Goal: Information Seeking & Learning: Learn about a topic

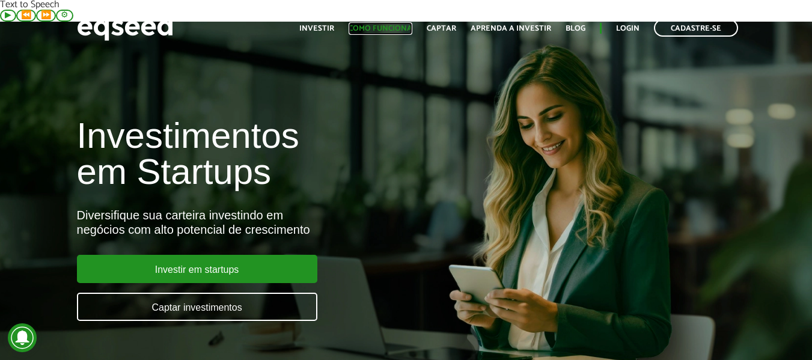
click at [403, 25] on link "Como funciona" at bounding box center [381, 29] width 64 height 8
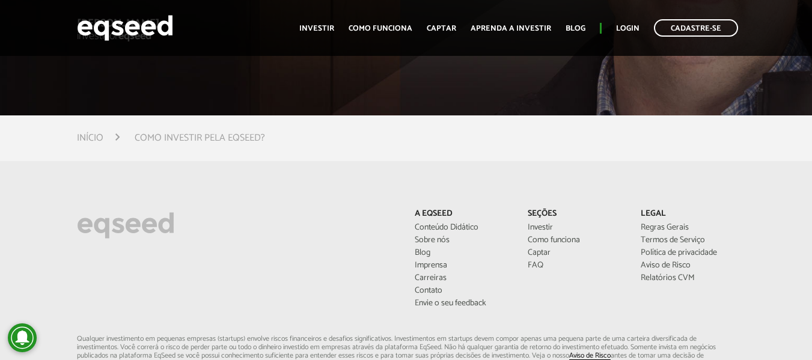
scroll to position [3127, 0]
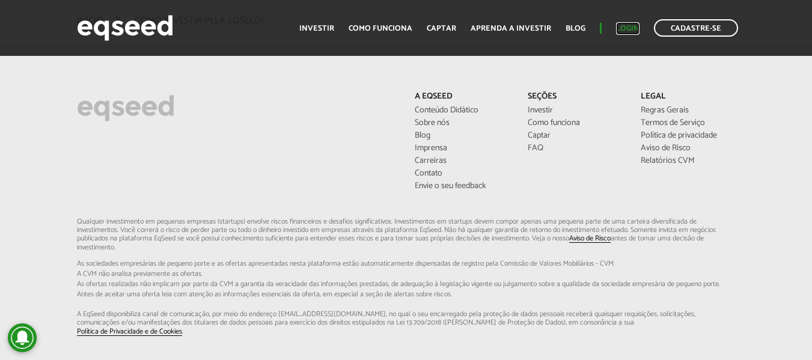
click at [629, 29] on link "Login" at bounding box center [627, 29] width 23 height 8
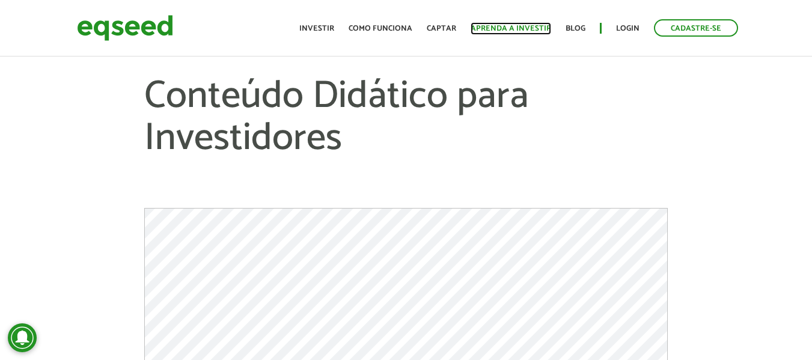
click at [514, 25] on link "Aprenda a investir" at bounding box center [511, 29] width 81 height 8
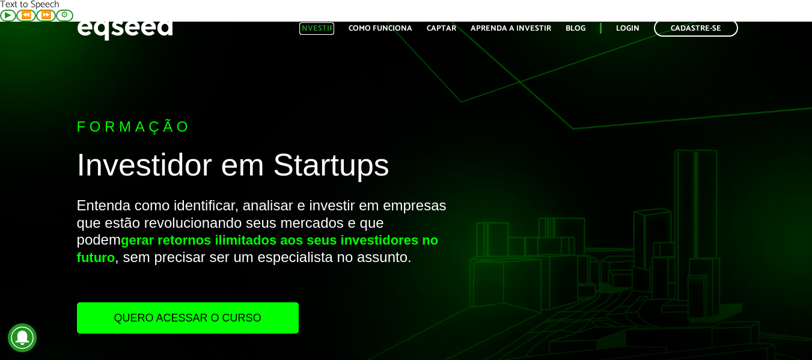
click at [325, 31] on link "Investir" at bounding box center [316, 29] width 35 height 8
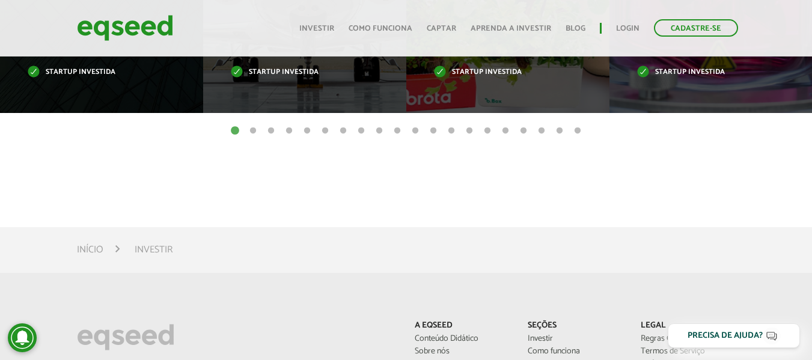
scroll to position [842, 0]
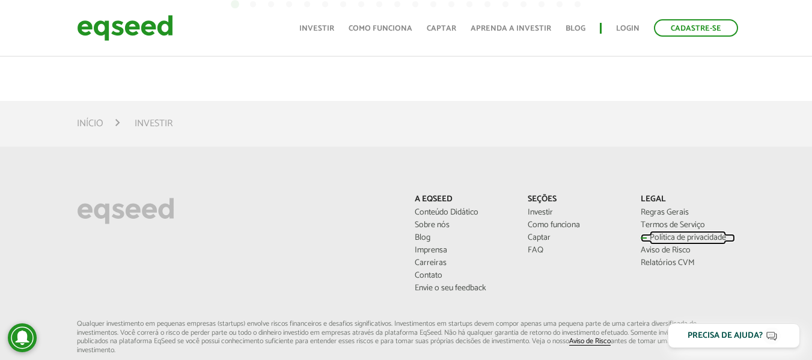
click at [690, 234] on link "Política de privacidade" at bounding box center [688, 238] width 95 height 8
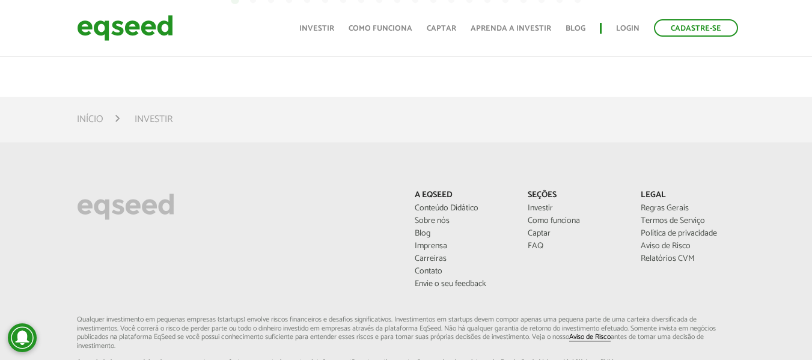
scroll to position [843, 0]
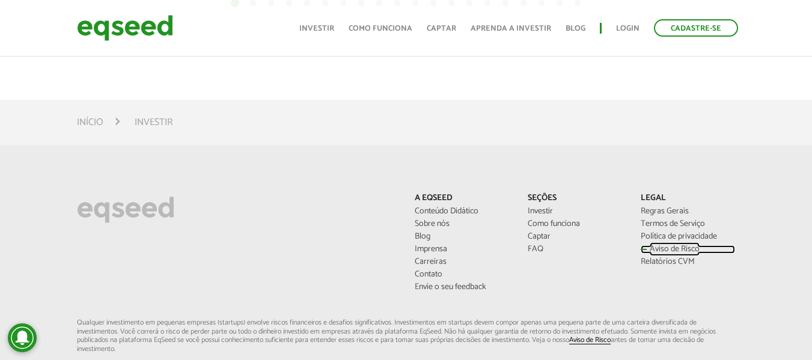
click at [662, 245] on link "Aviso de Risco" at bounding box center [688, 249] width 95 height 8
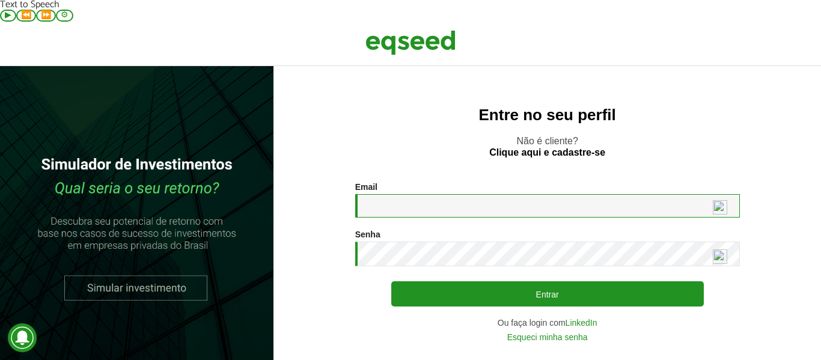
click at [444, 194] on input "Email *" at bounding box center [547, 205] width 385 height 23
type input "**********"
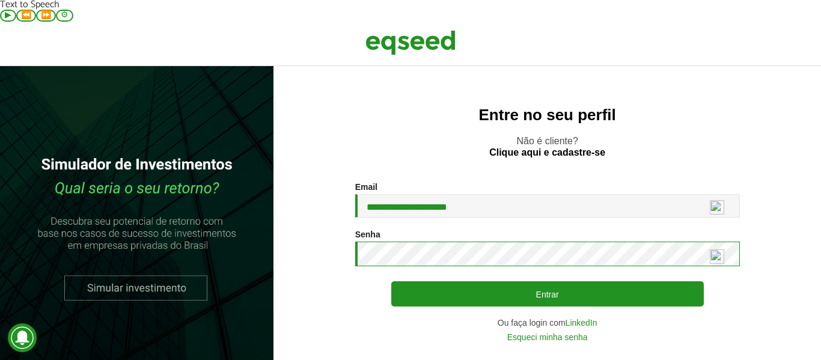
click at [391, 281] on button "Entrar" at bounding box center [547, 293] width 313 height 25
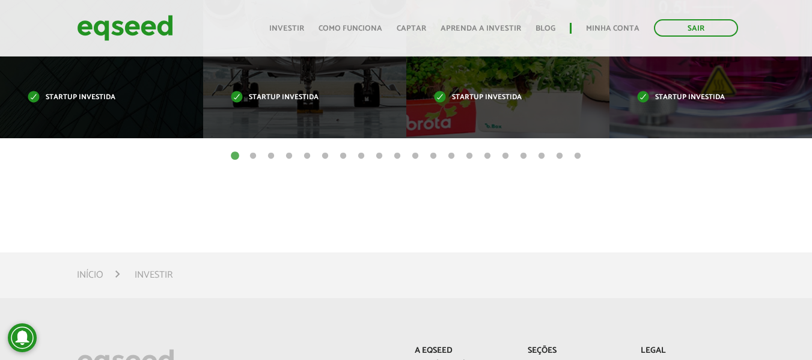
scroll to position [782, 0]
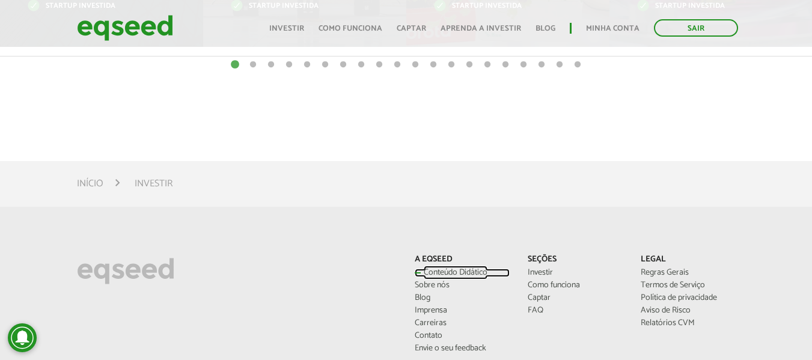
click at [443, 269] on link "Conteúdo Didático" at bounding box center [462, 273] width 95 height 8
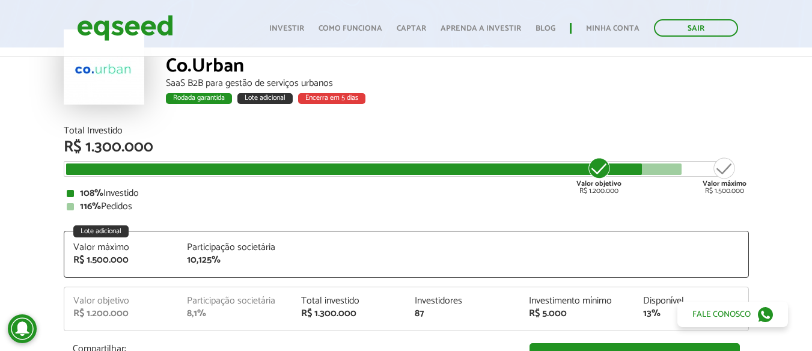
scroll to position [120, 0]
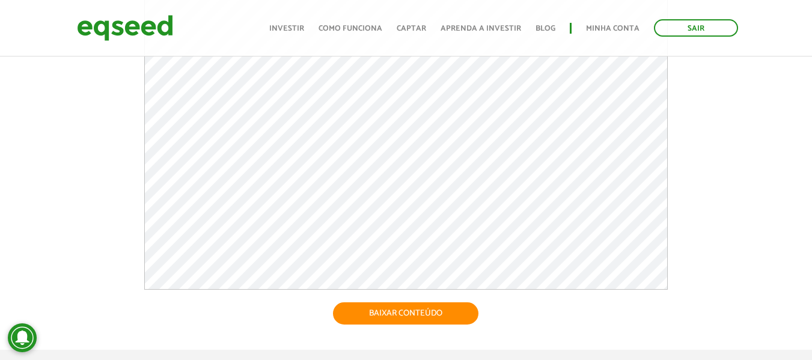
scroll to position [120, 0]
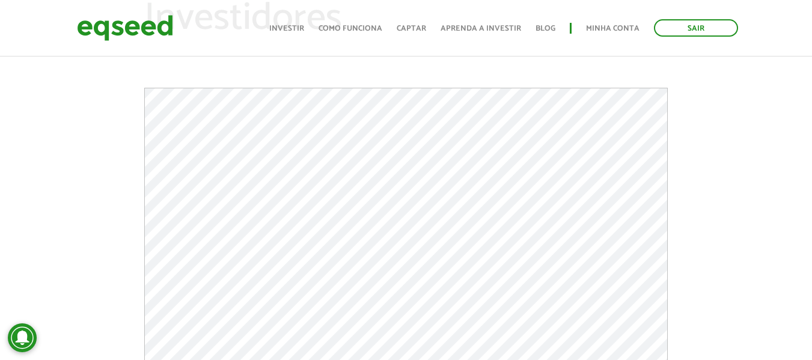
click at [720, 162] on div "Conteúdo Didático para Investidores BAIXAR CONTEÚDO Voltar" at bounding box center [406, 187] width 812 height 463
